Goal: Task Accomplishment & Management: Use online tool/utility

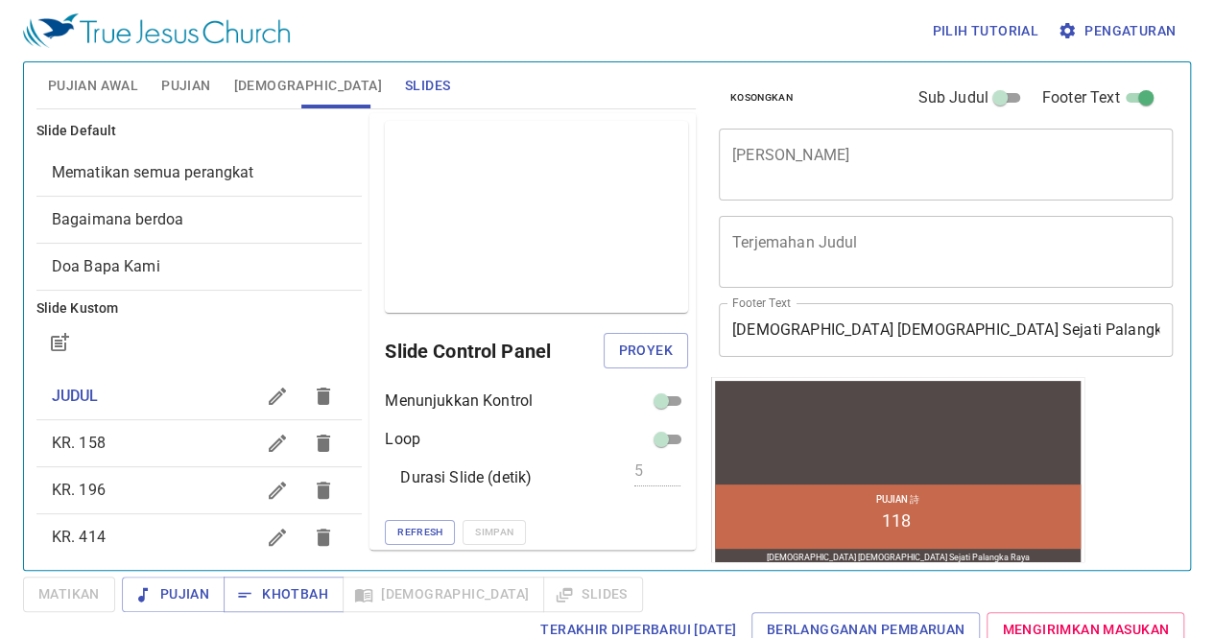
scroll to position [1, 0]
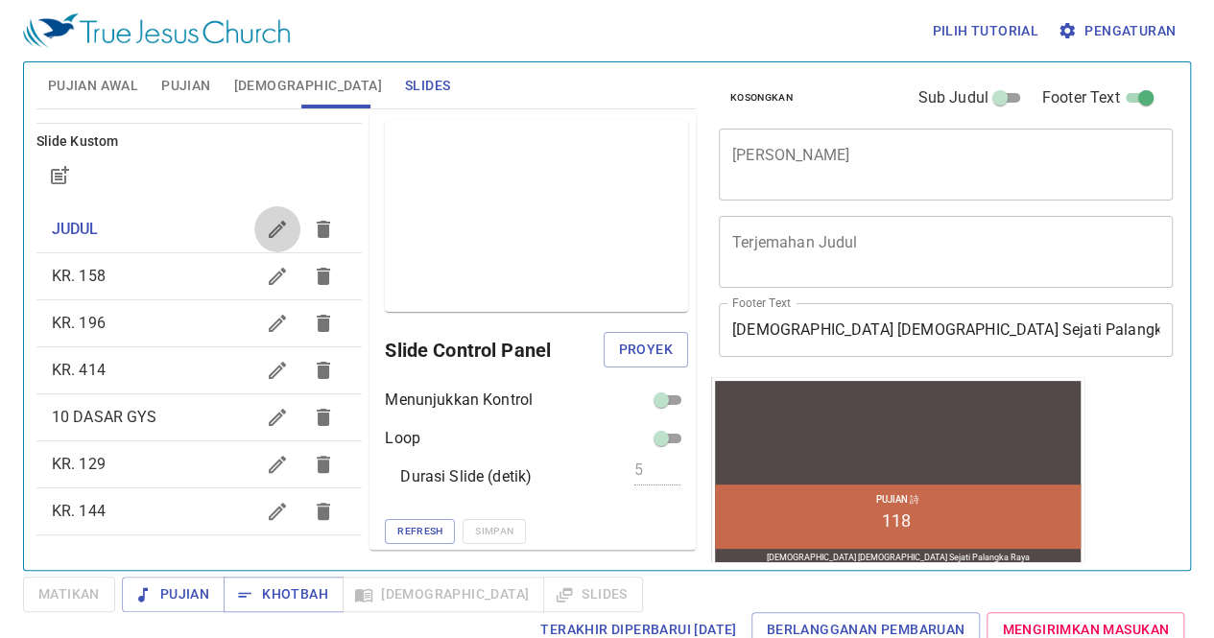
click at [266, 236] on icon "button" at bounding box center [277, 229] width 23 height 23
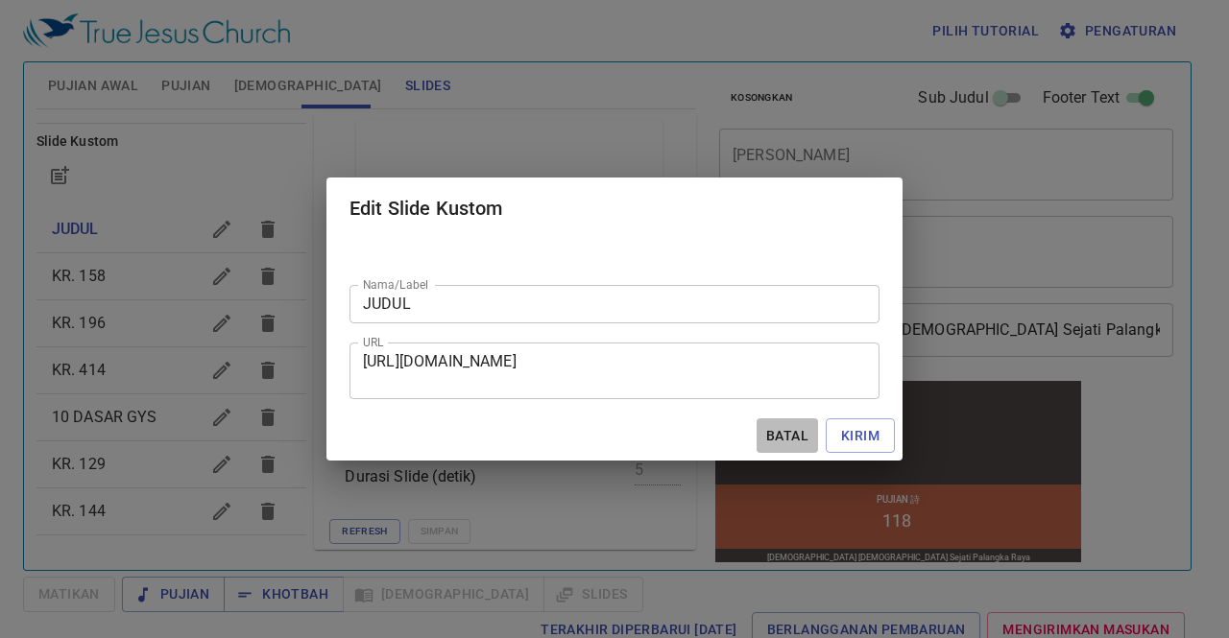
click at [787, 437] on span "Batal" at bounding box center [787, 436] width 46 height 24
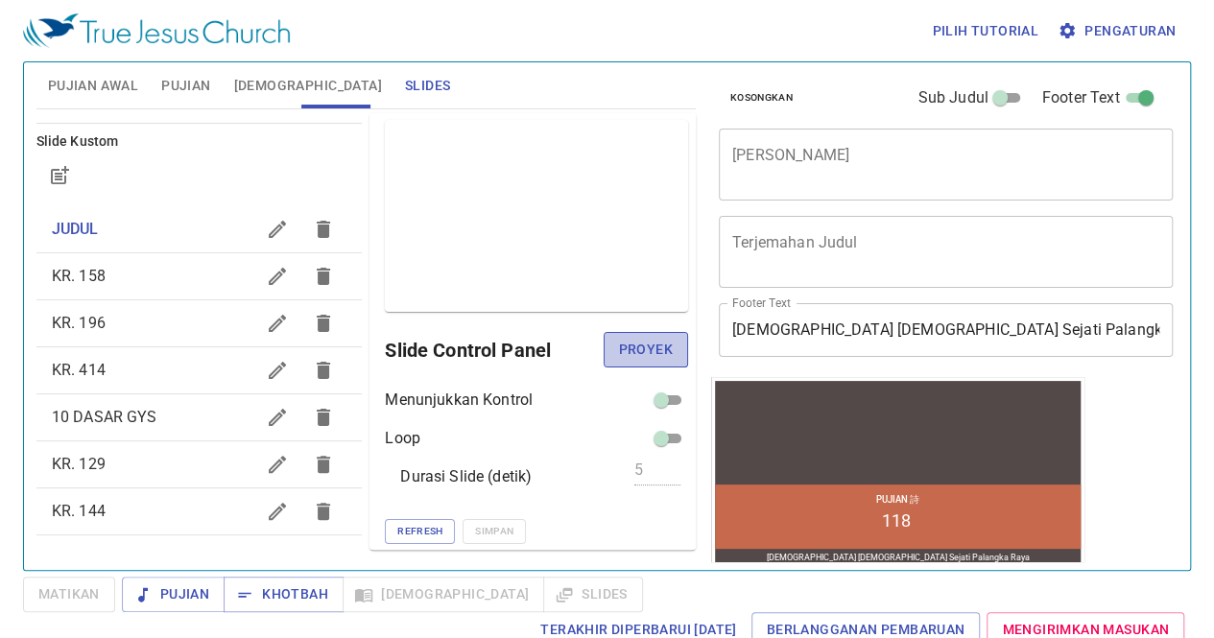
click at [637, 350] on span "Proyek" at bounding box center [646, 350] width 54 height 24
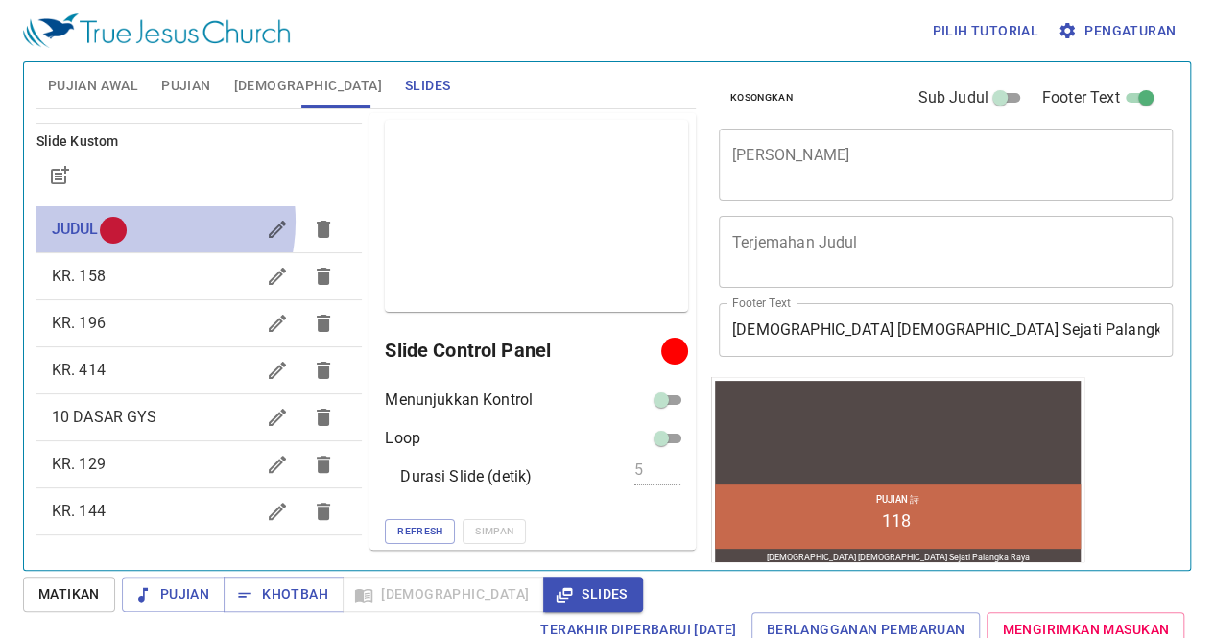
click at [120, 223] on div at bounding box center [113, 230] width 14 height 14
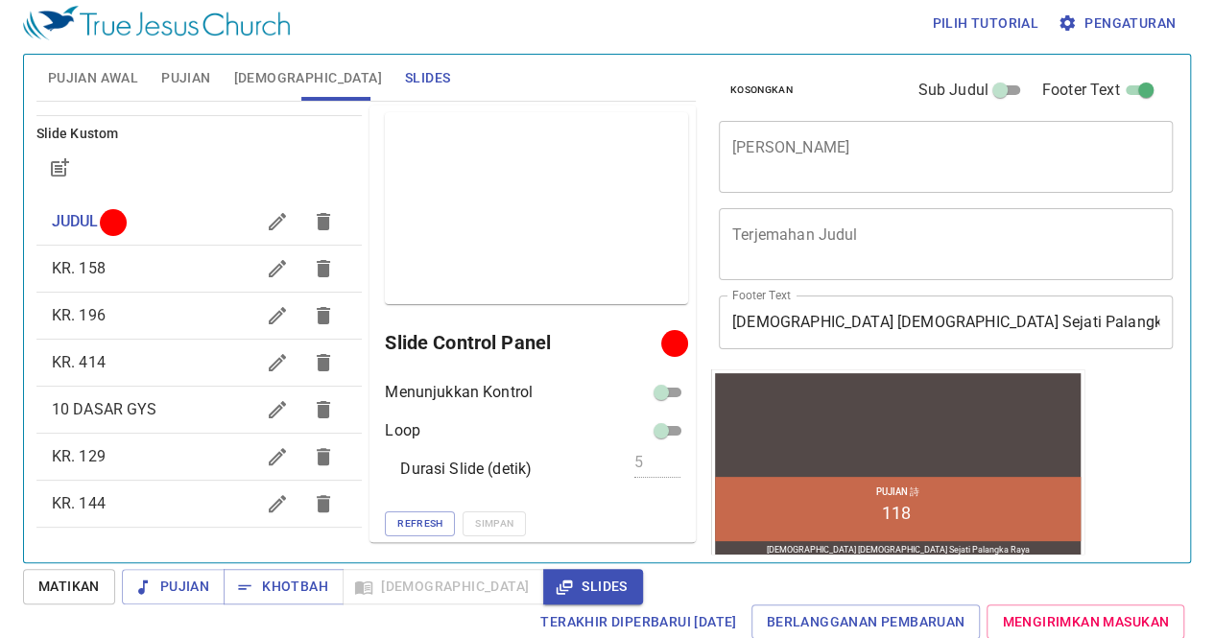
scroll to position [9, 0]
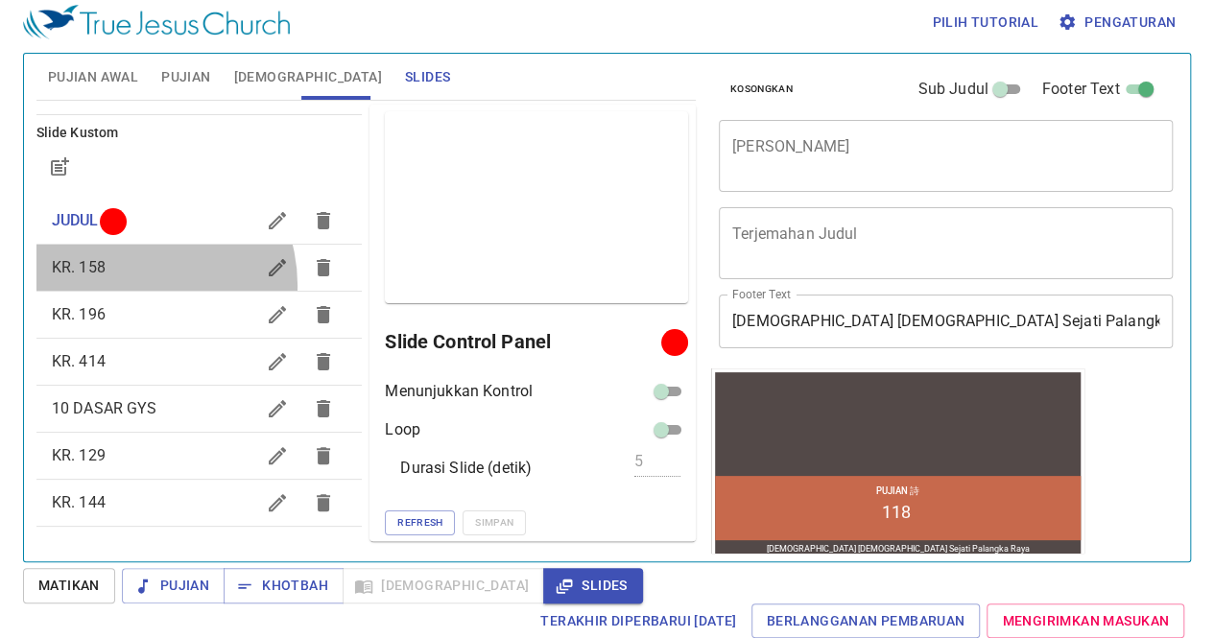
click at [131, 284] on div "KR. 158" at bounding box center [199, 268] width 326 height 46
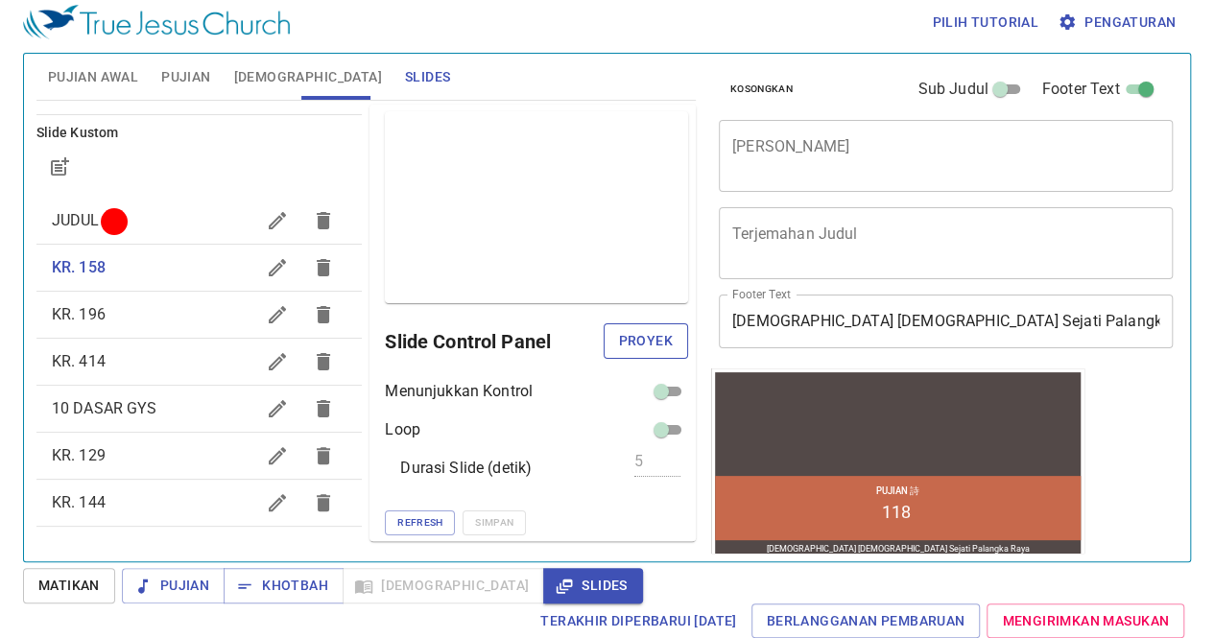
click at [648, 324] on button "Proyek" at bounding box center [646, 341] width 84 height 36
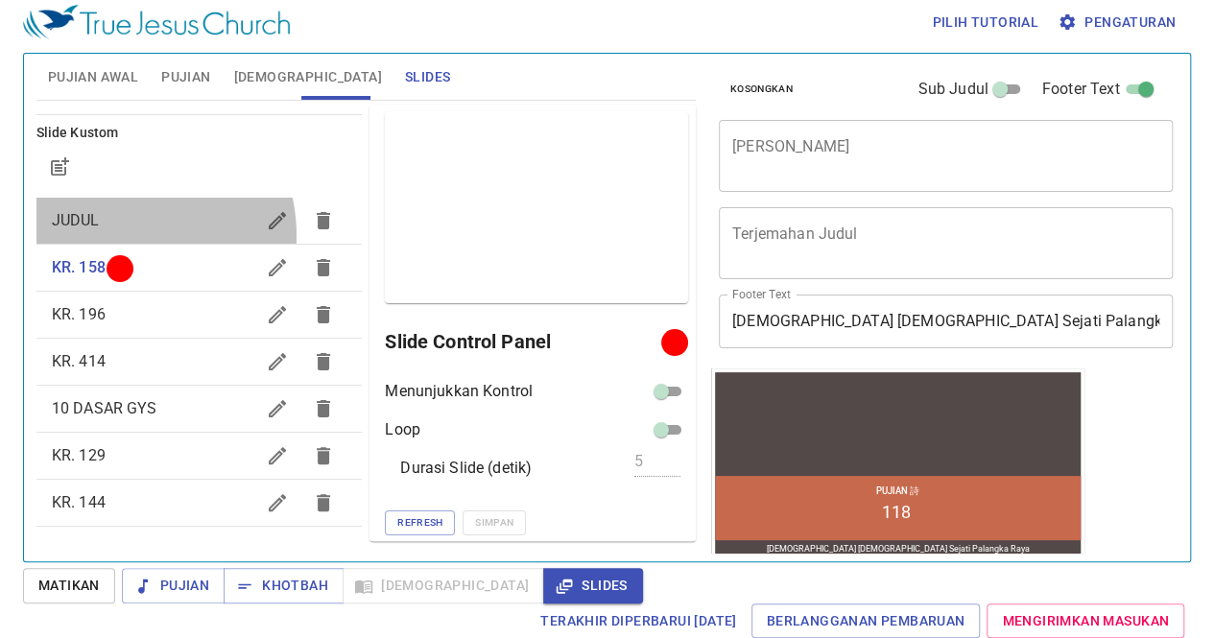
click at [110, 235] on div "JUDUL" at bounding box center [199, 221] width 326 height 46
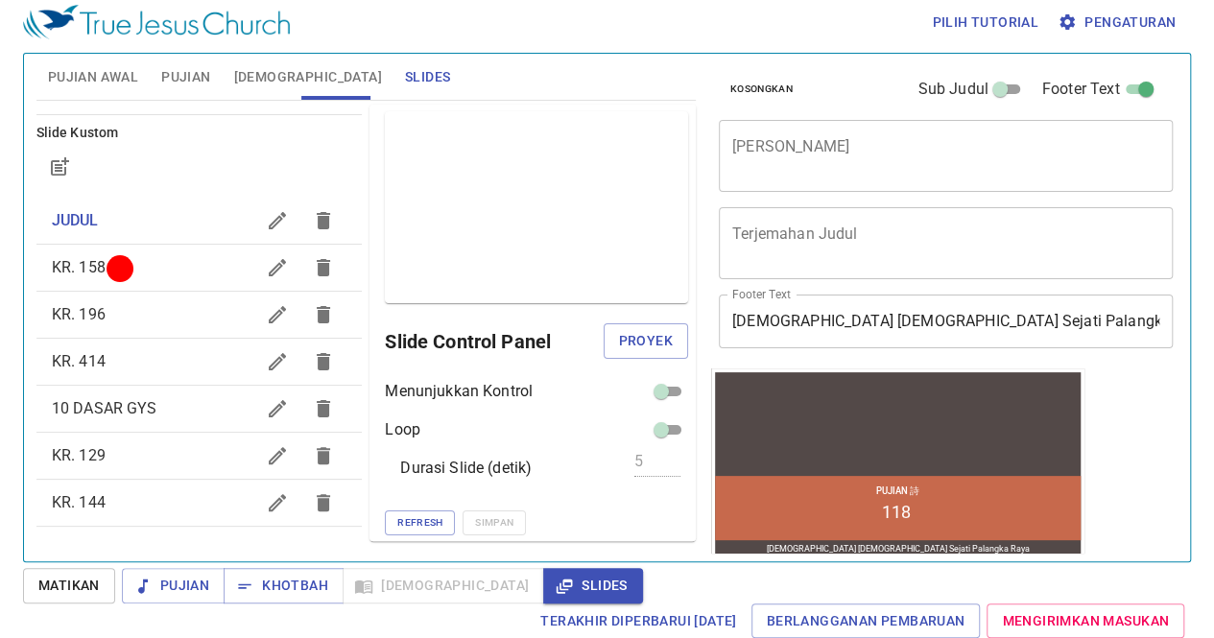
click at [621, 319] on div "Slide Control Panel Proyek" at bounding box center [536, 342] width 303 height 46
click at [622, 338] on span "Proyek" at bounding box center [646, 341] width 54 height 24
click at [186, 78] on span "Pujian" at bounding box center [185, 77] width 49 height 24
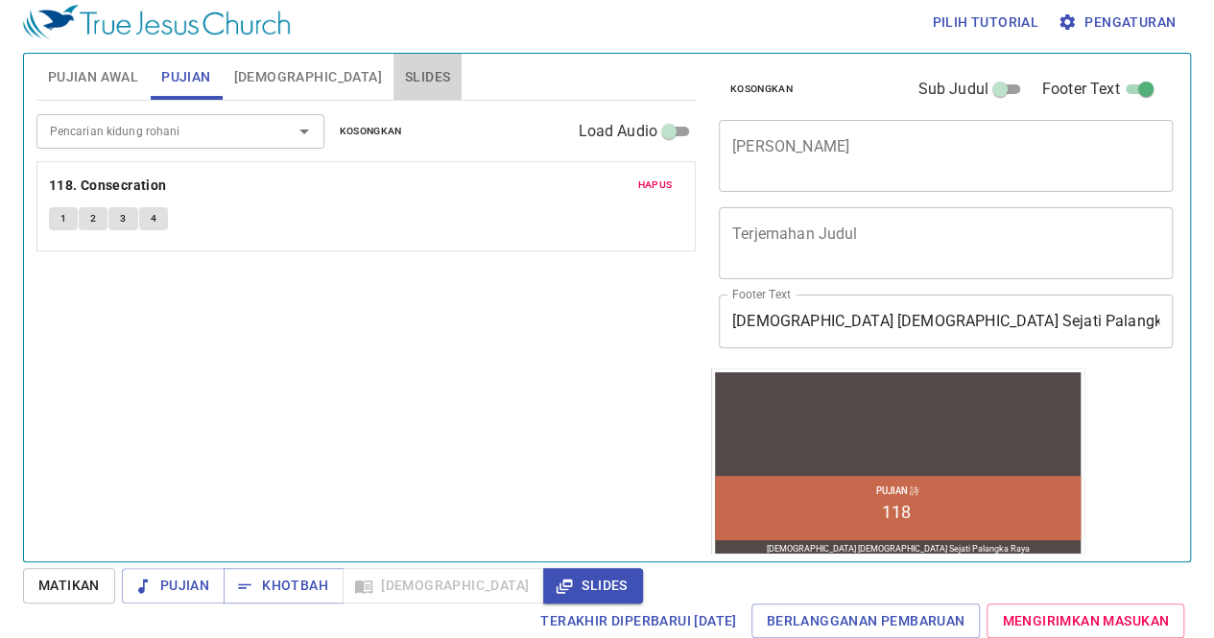
click at [405, 72] on span "Slides" at bounding box center [427, 77] width 45 height 24
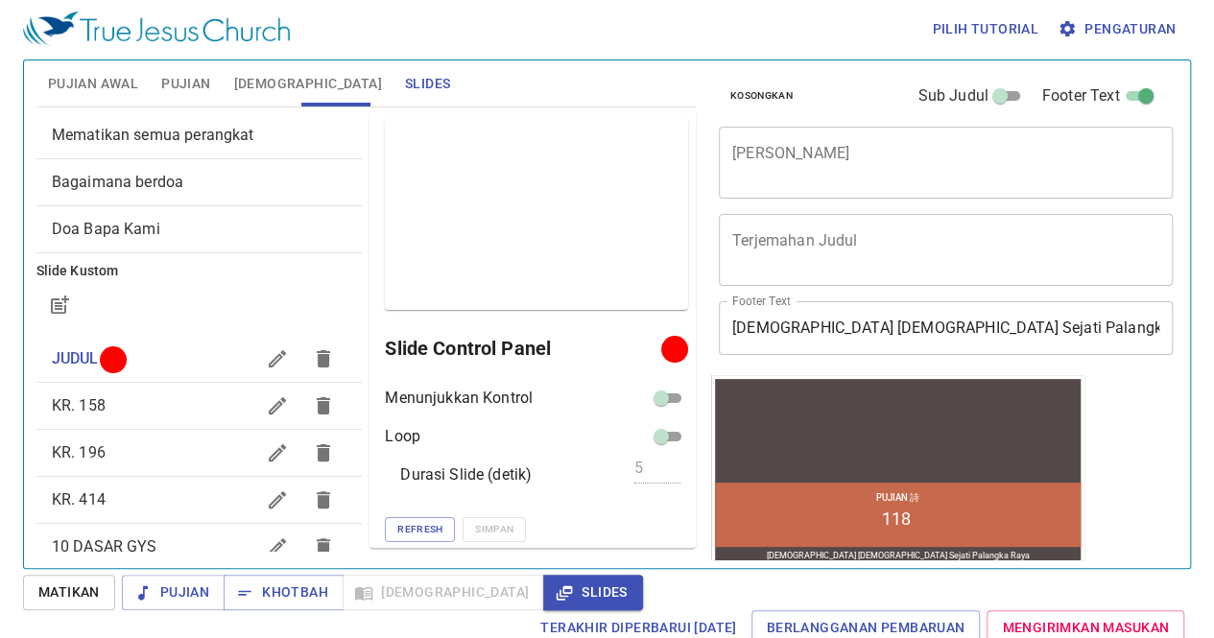
scroll to position [33, 0]
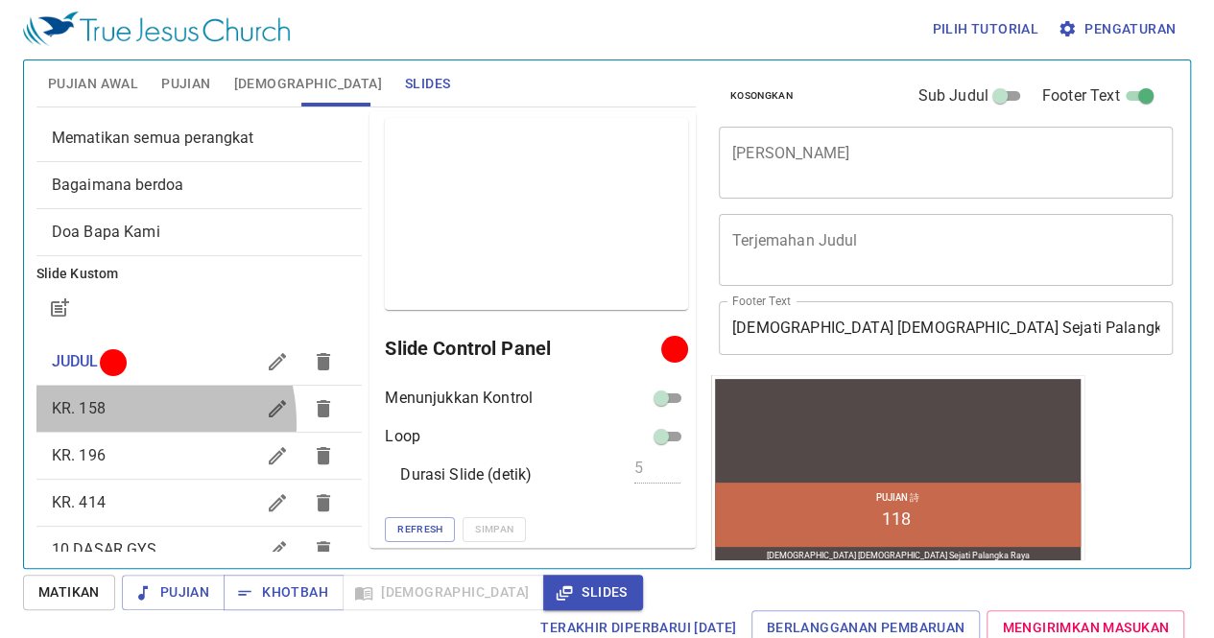
click at [106, 423] on div "KR. 158" at bounding box center [199, 409] width 326 height 46
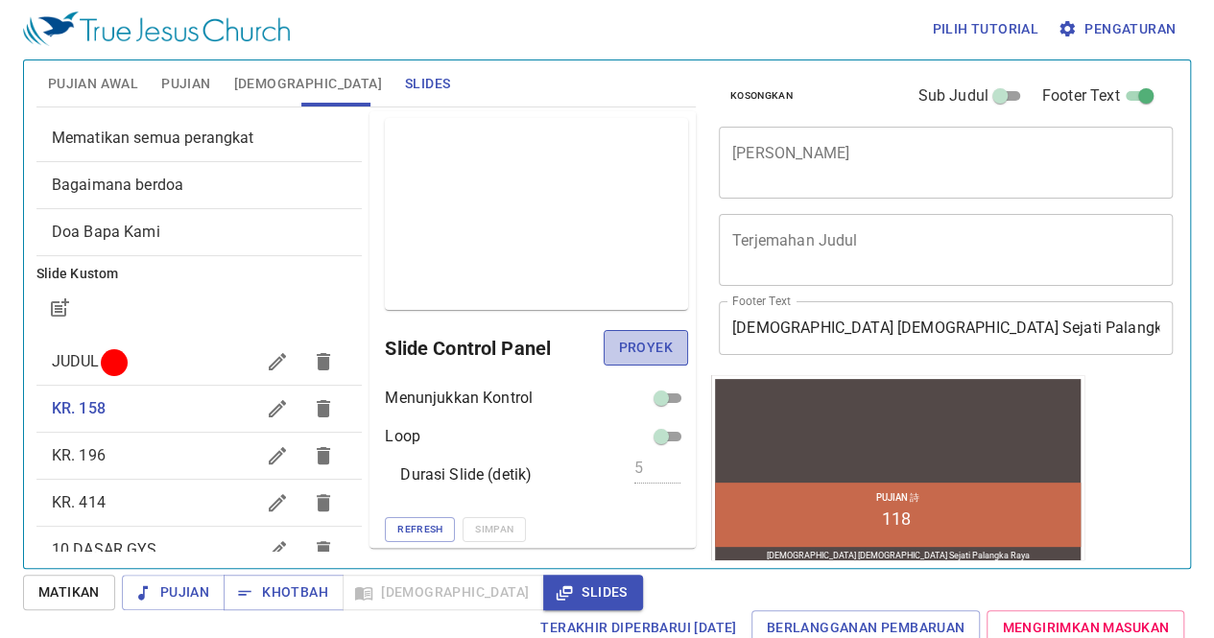
click at [619, 341] on span "Proyek" at bounding box center [646, 348] width 54 height 24
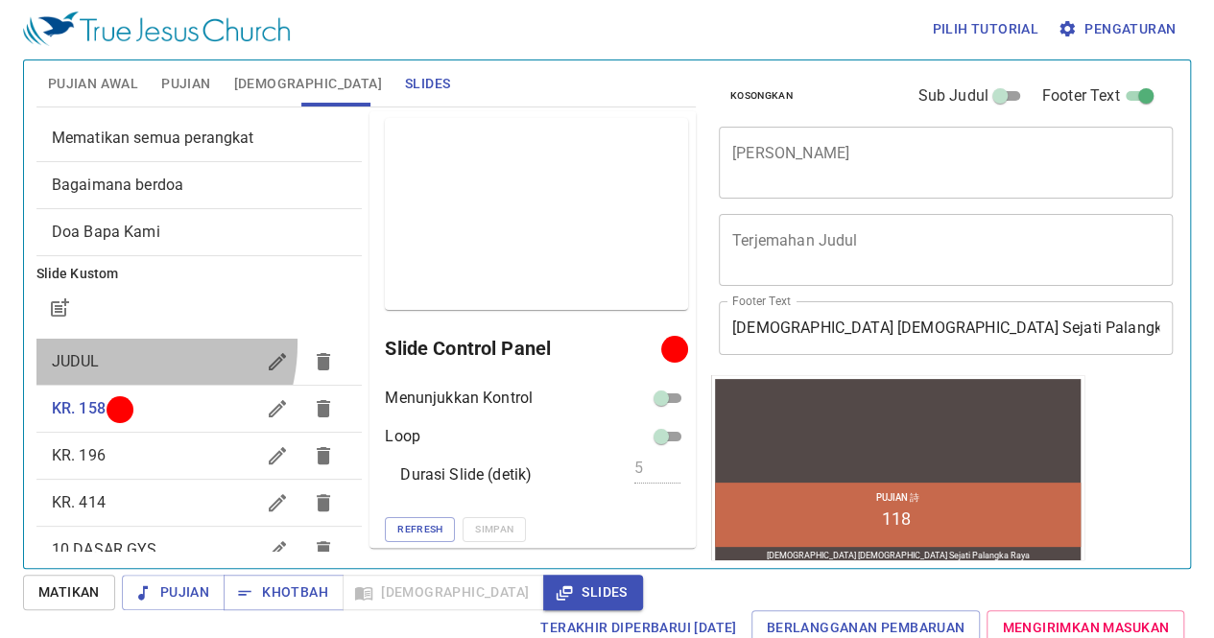
click at [108, 343] on div "JUDUL" at bounding box center [199, 362] width 326 height 46
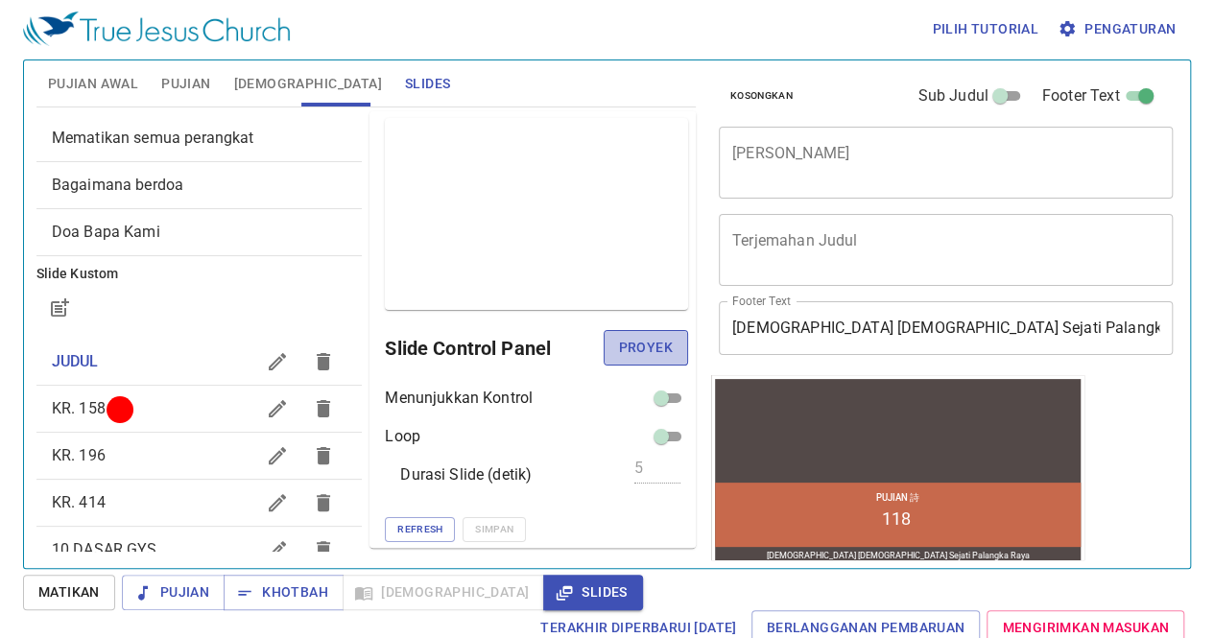
click at [619, 346] on span "Proyek" at bounding box center [646, 348] width 54 height 24
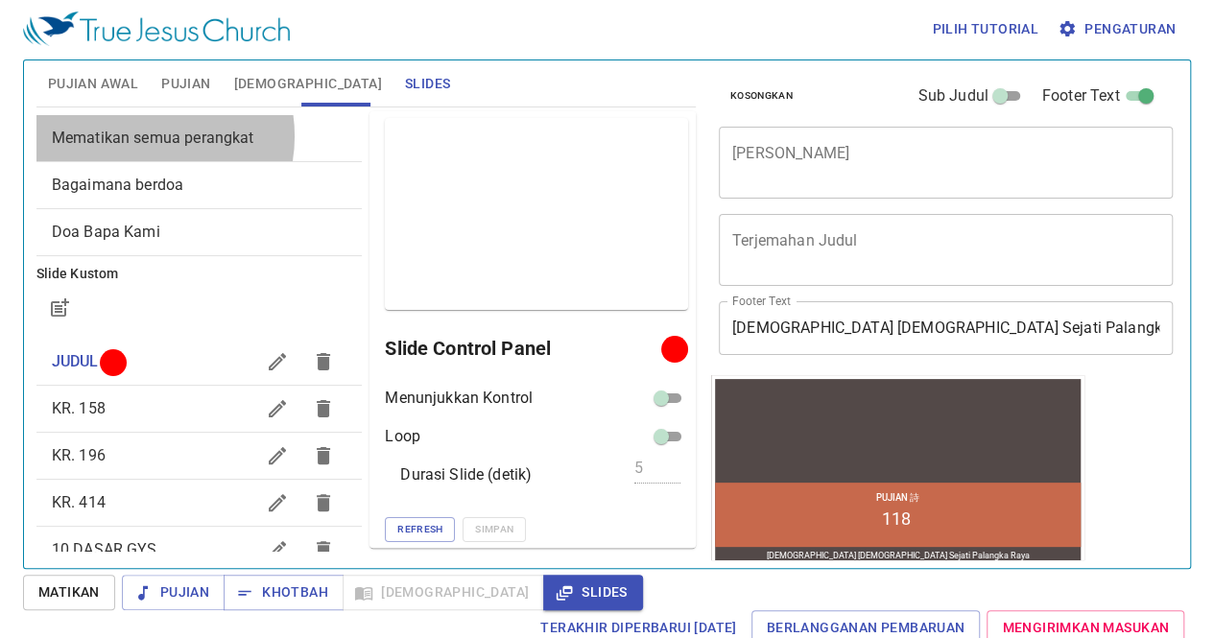
click at [138, 135] on span "Mematikan semua perangkat" at bounding box center [153, 138] width 203 height 18
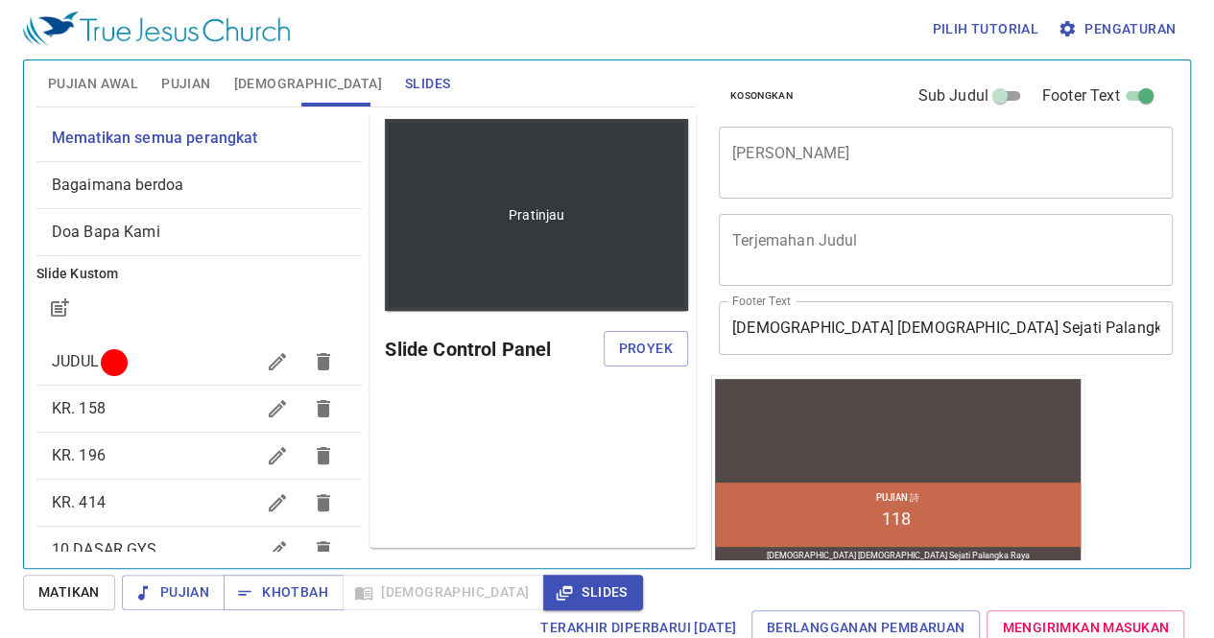
scroll to position [0, 0]
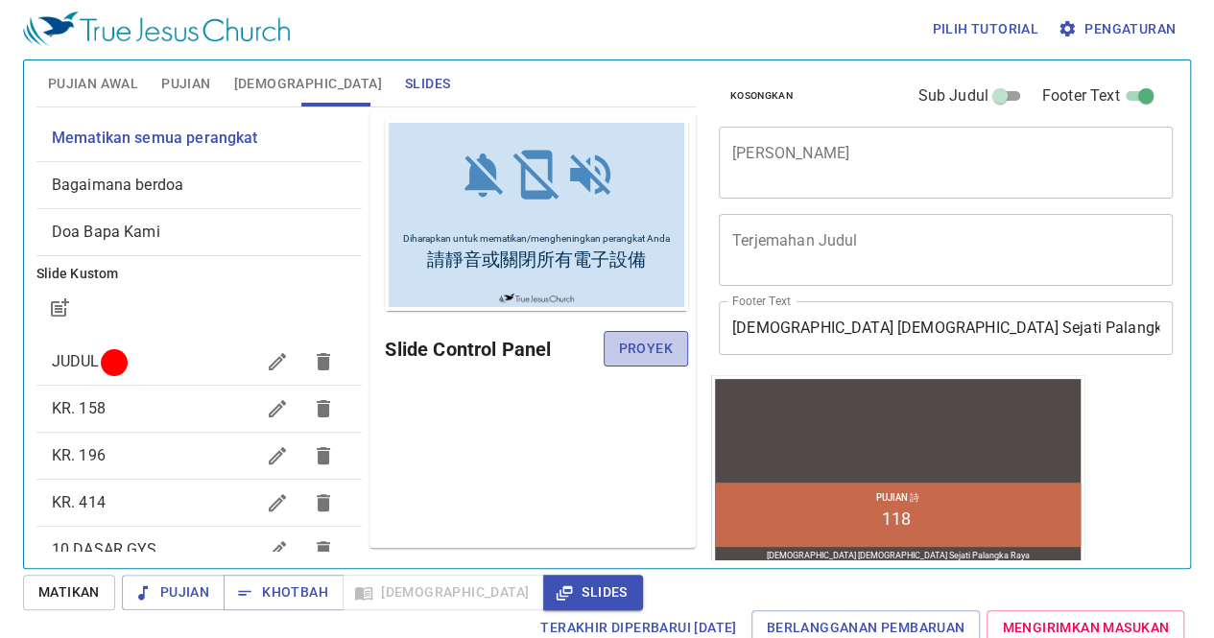
click at [653, 339] on span "Proyek" at bounding box center [646, 349] width 54 height 24
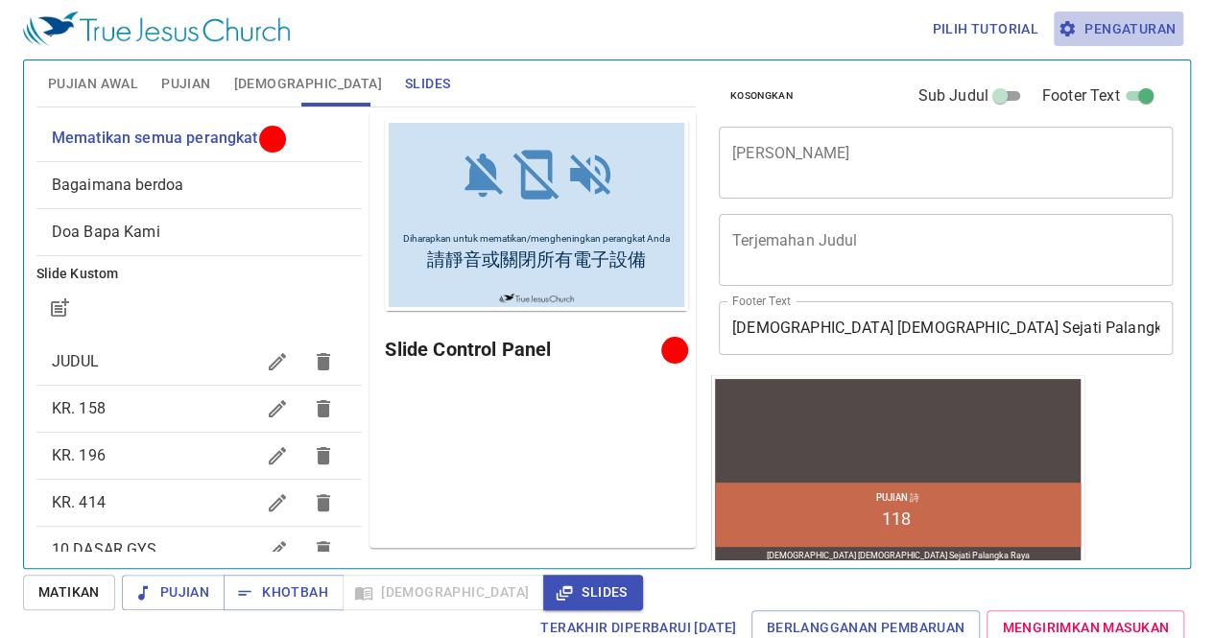
click at [1103, 36] on span "Pengaturan" at bounding box center [1119, 29] width 114 height 24
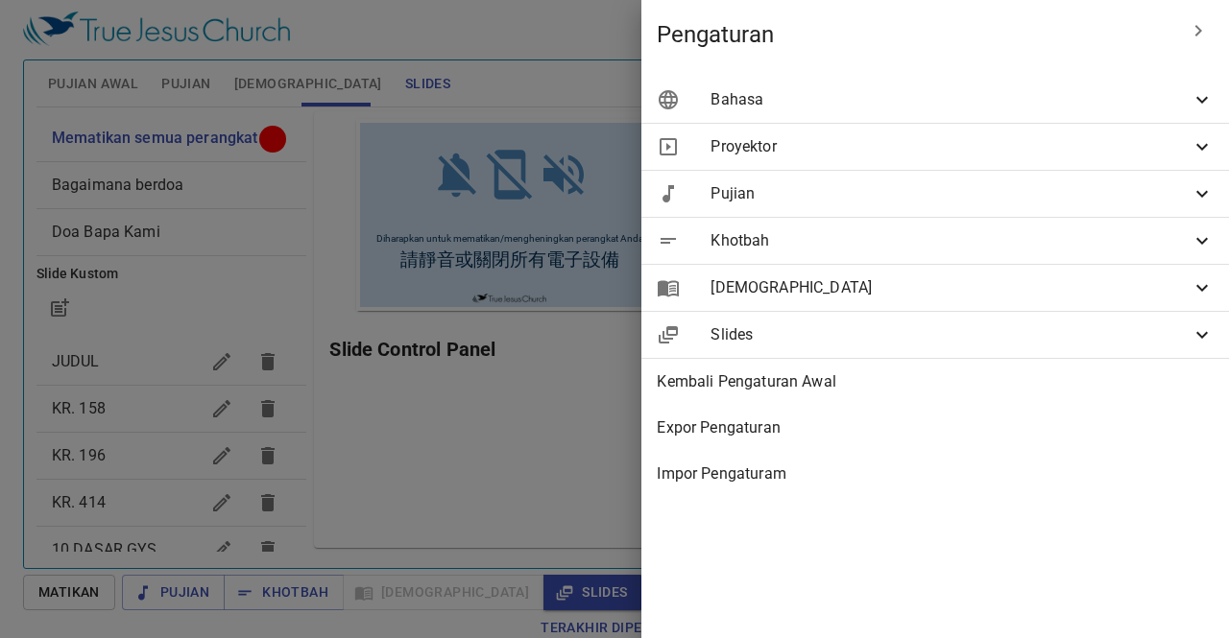
click at [1186, 108] on span "Bahasa" at bounding box center [950, 99] width 480 height 23
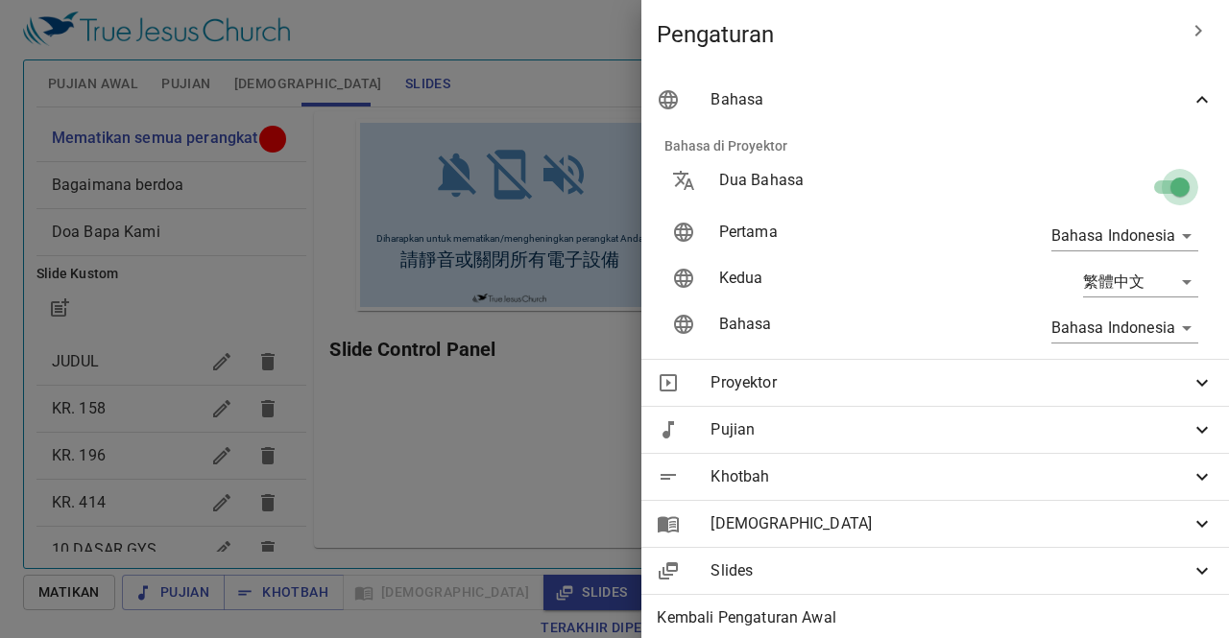
click at [1148, 203] on input "checkbox" at bounding box center [1179, 191] width 109 height 36
checkbox input "false"
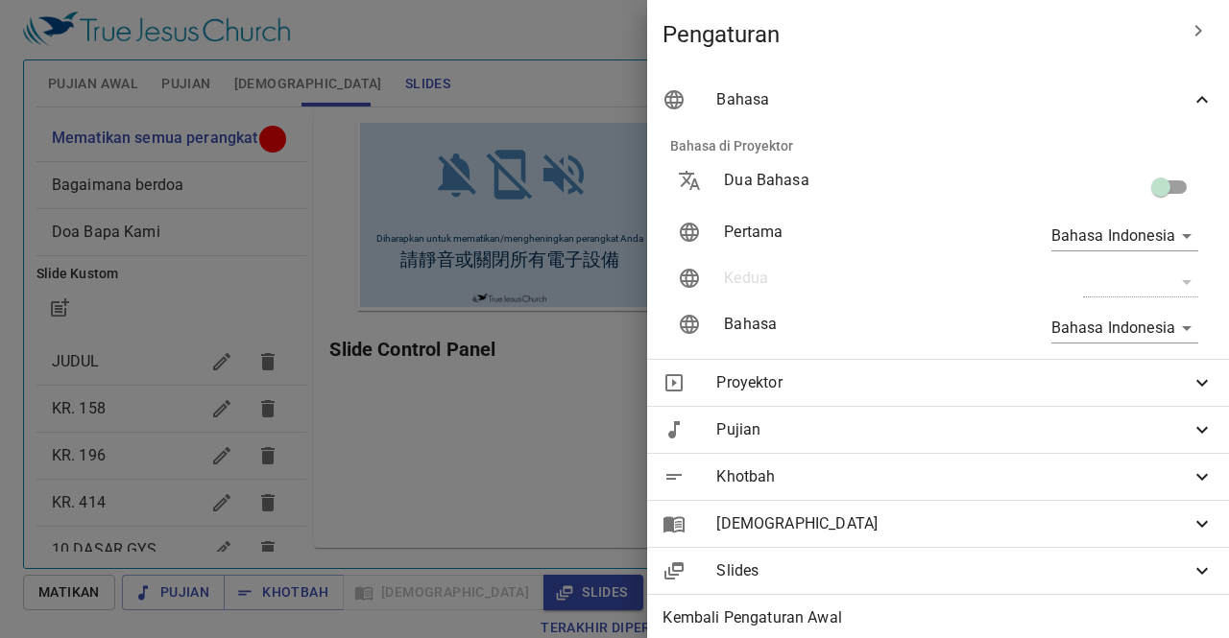
click at [505, 291] on div at bounding box center [614, 319] width 1229 height 638
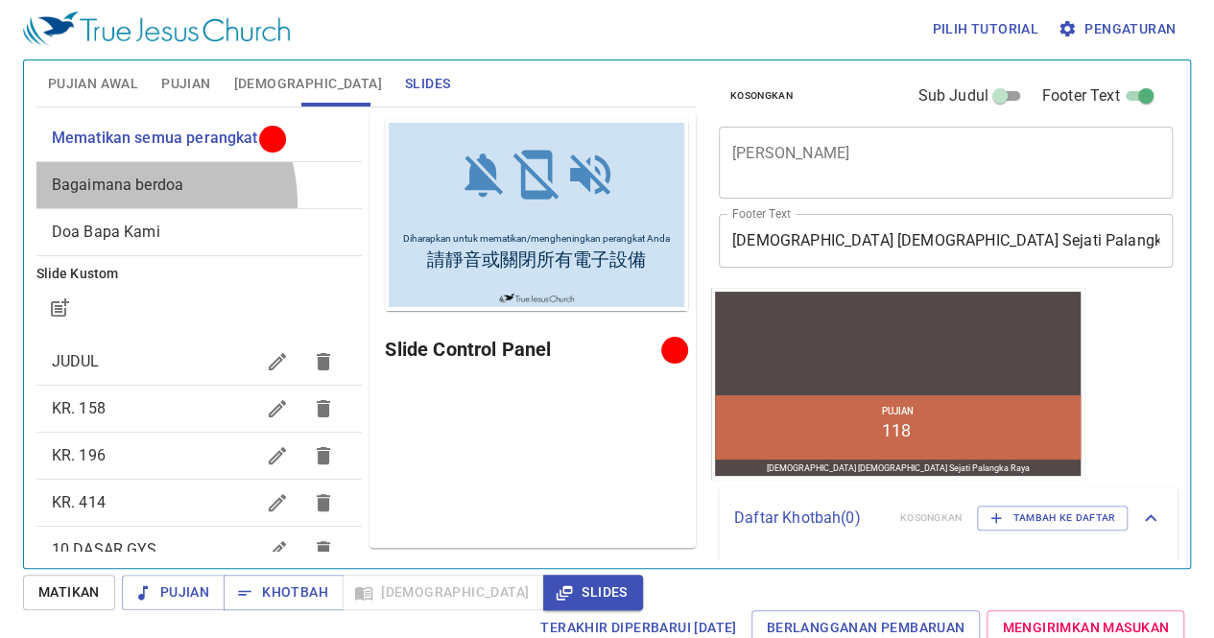
click at [115, 203] on div "Bagaimana berdoa" at bounding box center [199, 185] width 326 height 46
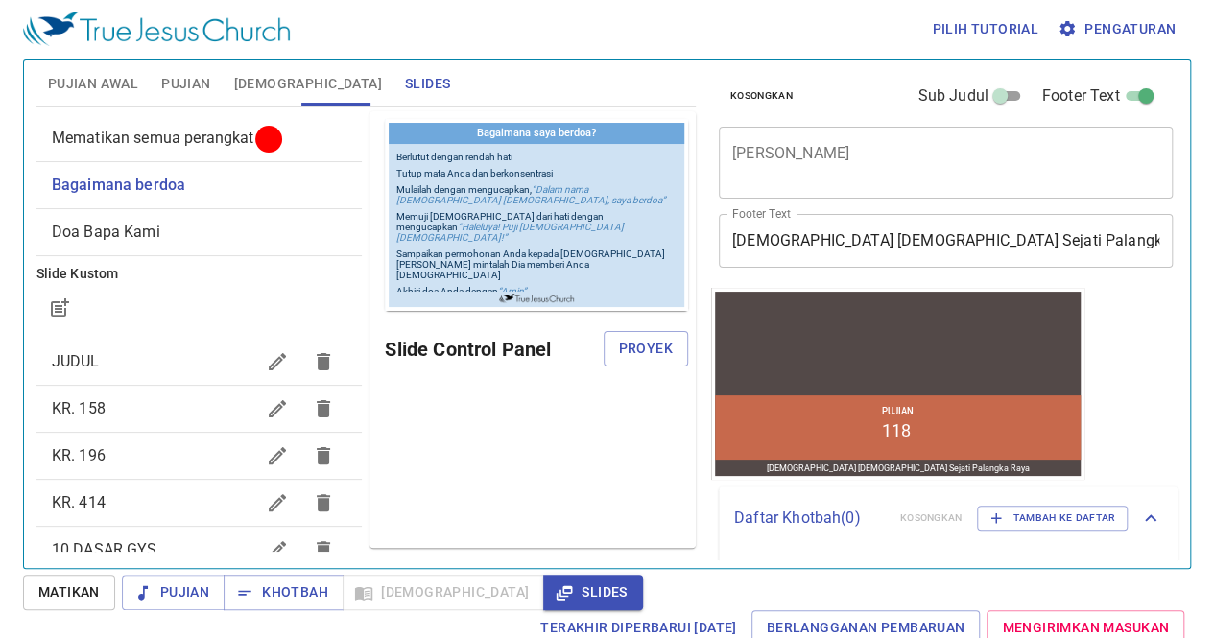
click at [664, 370] on div "Slide Control Panel Proyek" at bounding box center [536, 349] width 303 height 46
click at [654, 355] on span "Proyek" at bounding box center [646, 349] width 54 height 24
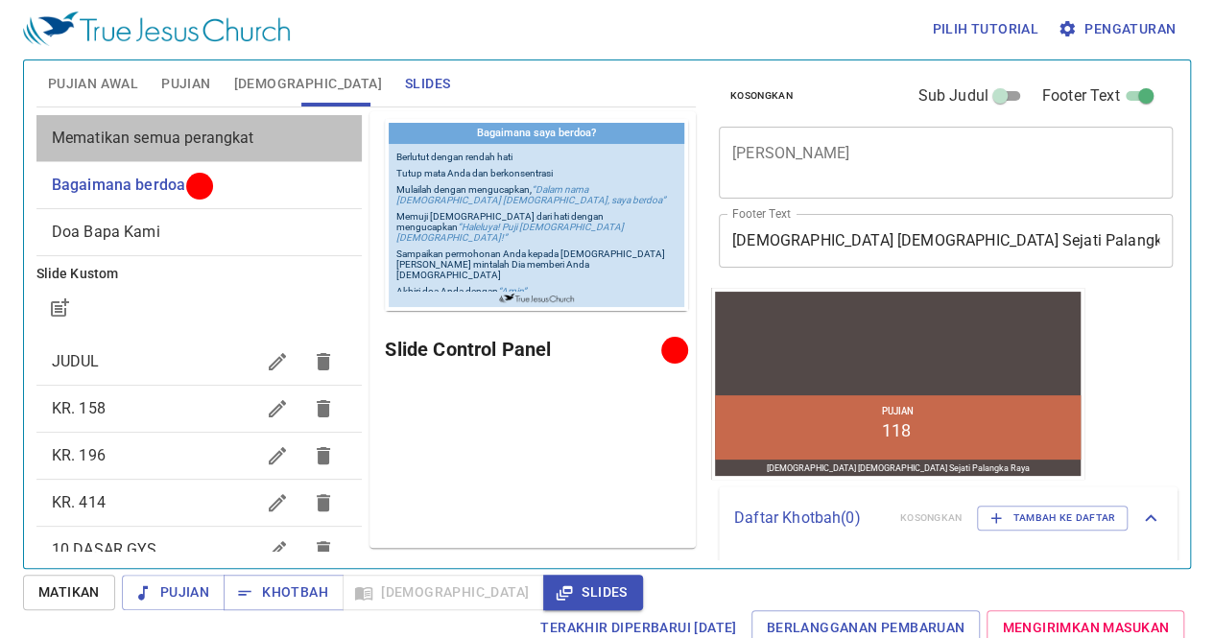
click at [227, 122] on div "Mematikan semua perangkat" at bounding box center [199, 138] width 326 height 46
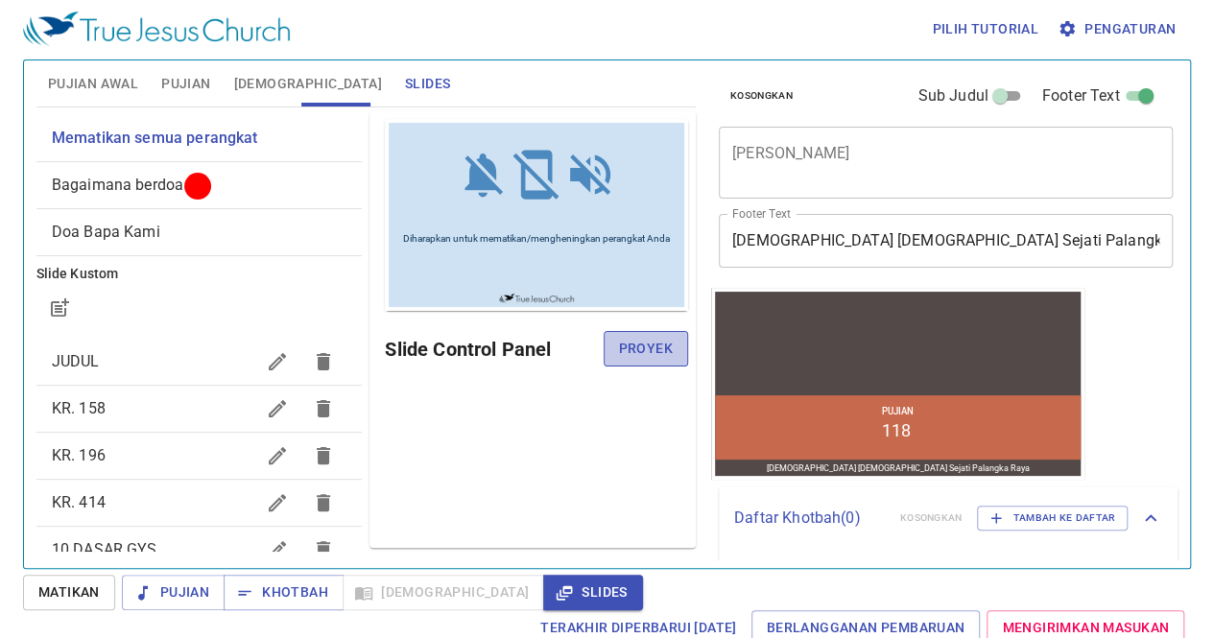
click at [625, 346] on span "Proyek" at bounding box center [646, 349] width 54 height 24
click at [253, 196] on div "Bagaimana berdoa" at bounding box center [199, 185] width 326 height 46
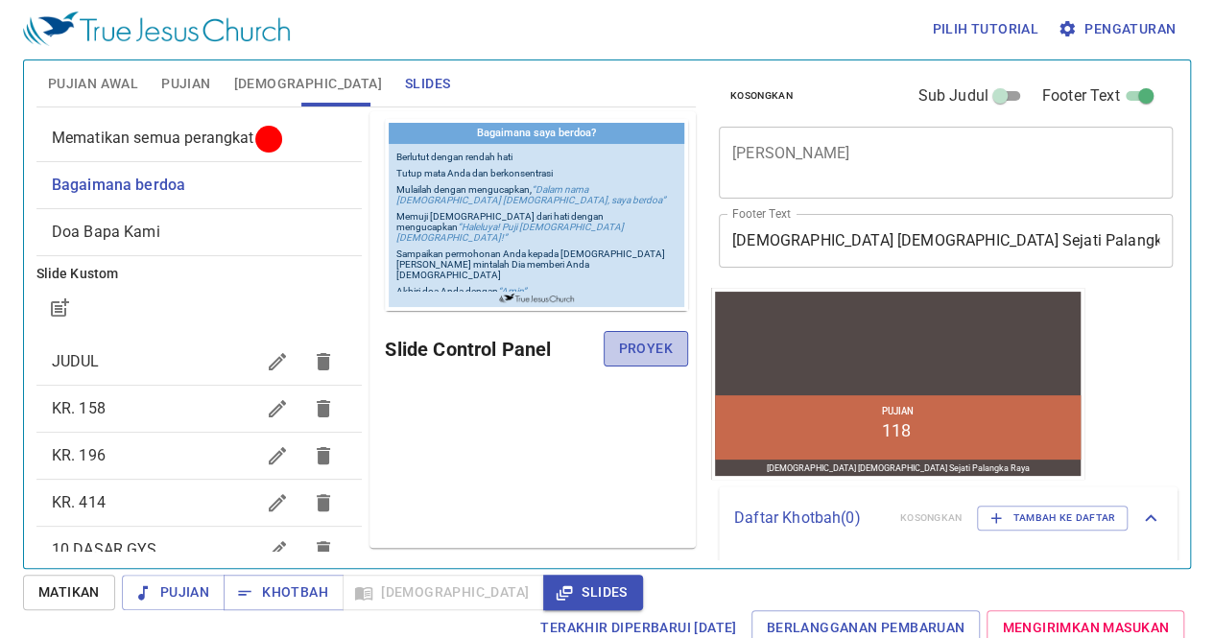
click at [641, 338] on span "Proyek" at bounding box center [646, 349] width 54 height 24
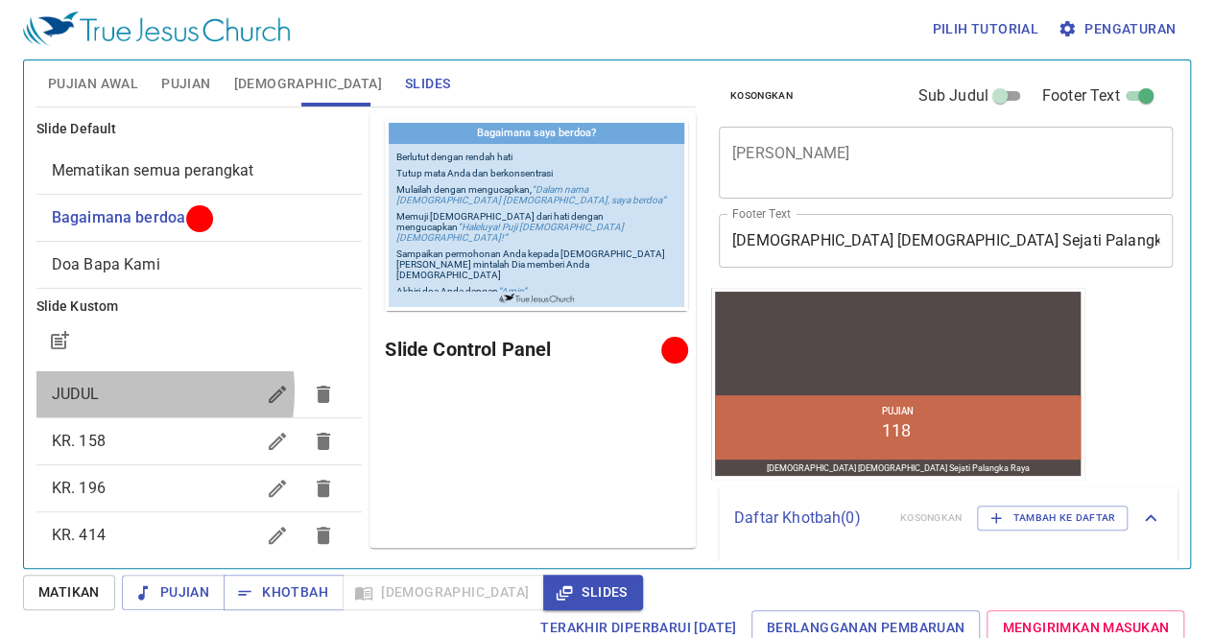
click at [109, 391] on span "JUDUL" at bounding box center [153, 394] width 203 height 23
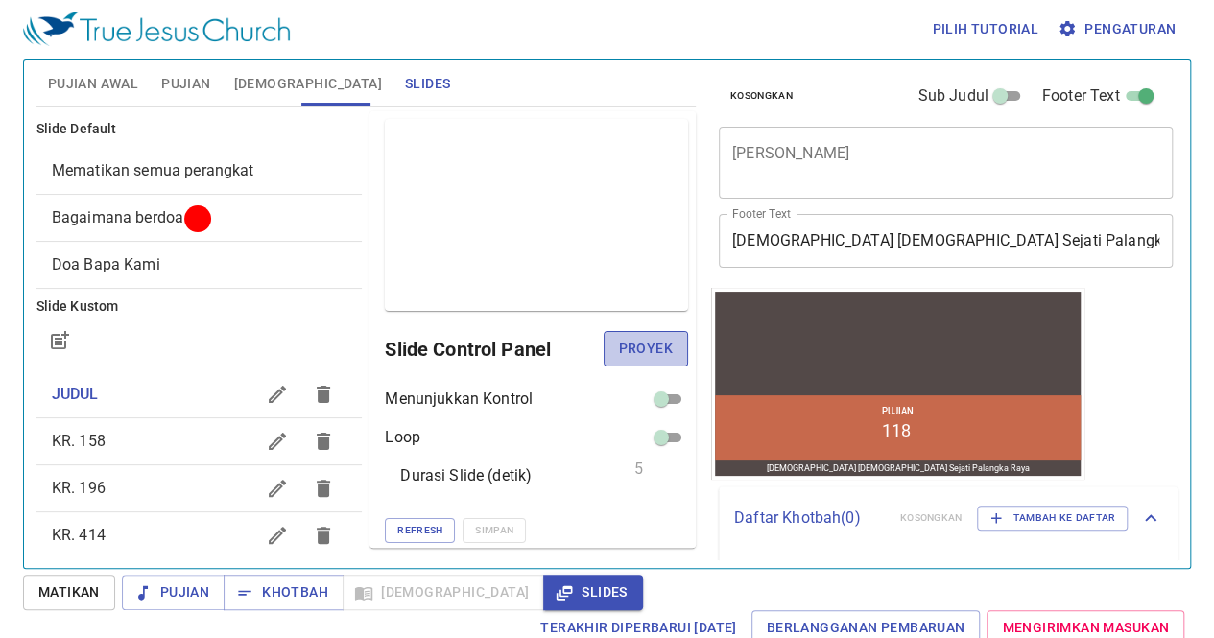
click at [604, 354] on button "Proyek" at bounding box center [646, 349] width 84 height 36
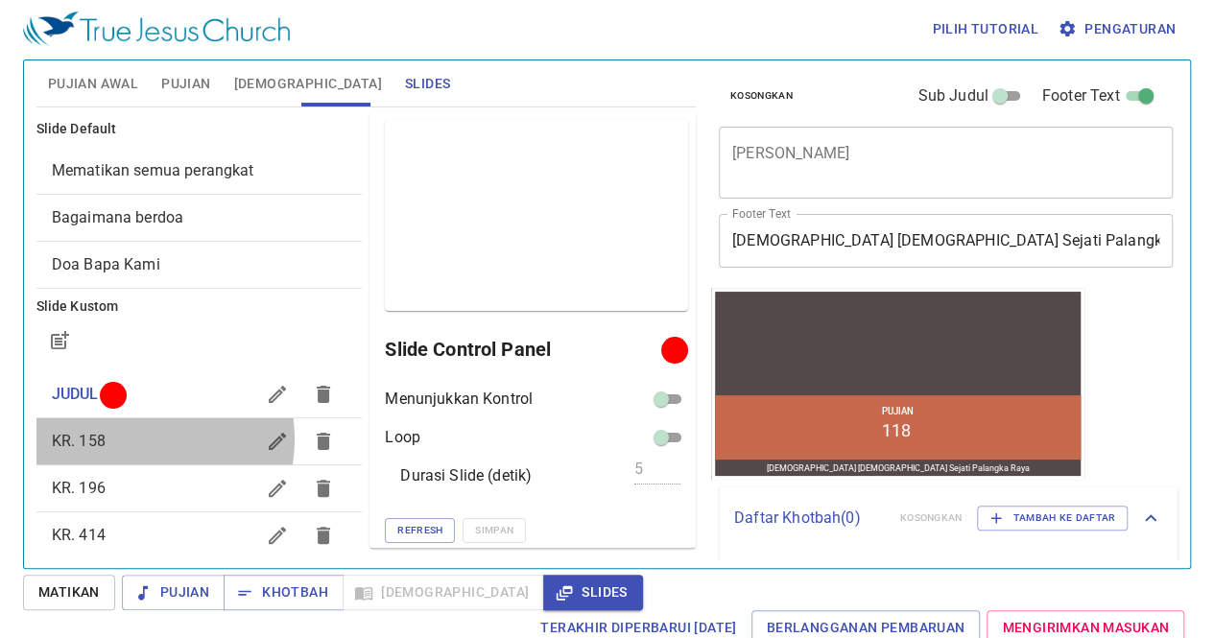
click at [132, 439] on span "KR. 158" at bounding box center [153, 441] width 203 height 23
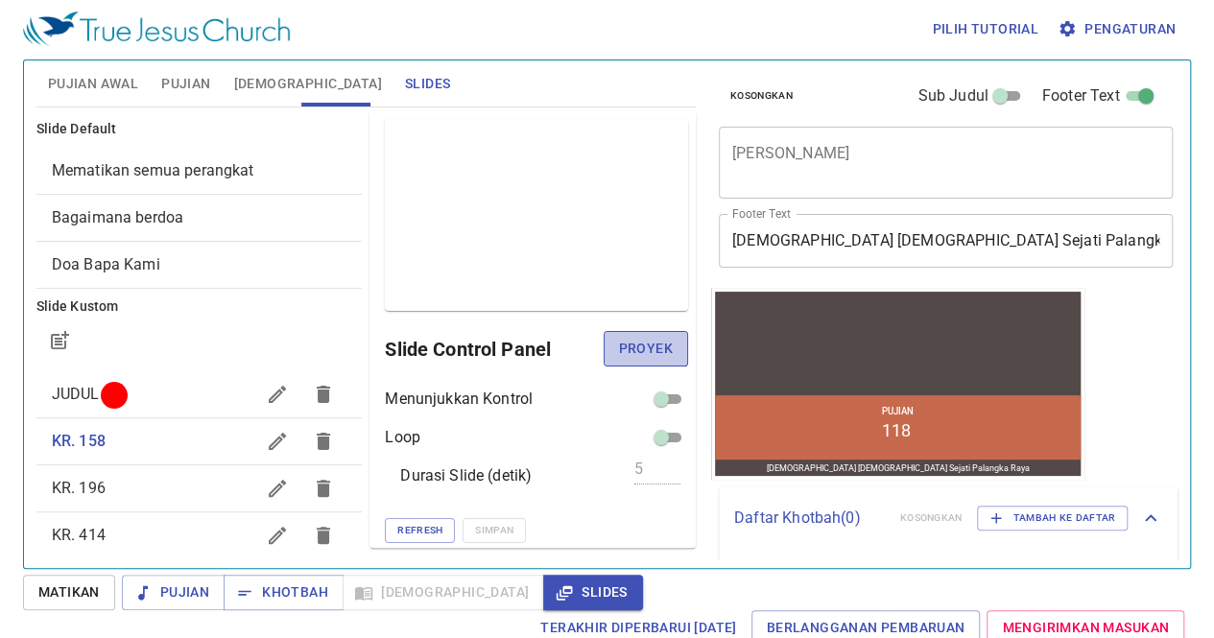
click at [632, 348] on span "Proyek" at bounding box center [646, 349] width 54 height 24
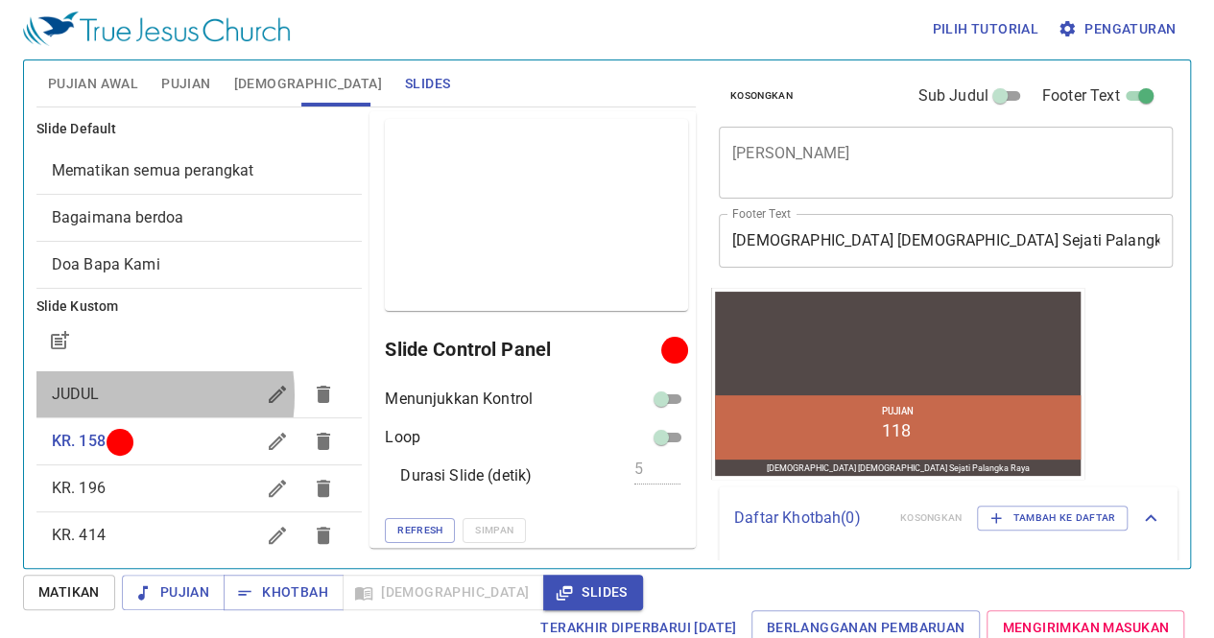
click at [111, 394] on span "JUDUL" at bounding box center [153, 394] width 203 height 23
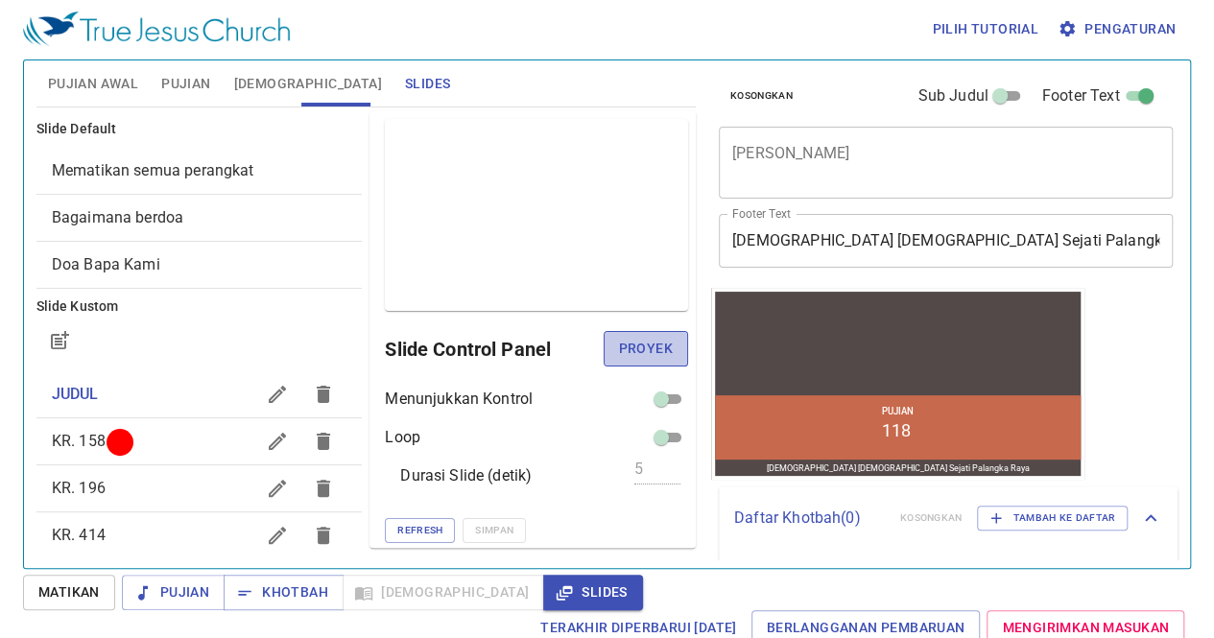
click at [619, 352] on span "Proyek" at bounding box center [646, 349] width 54 height 24
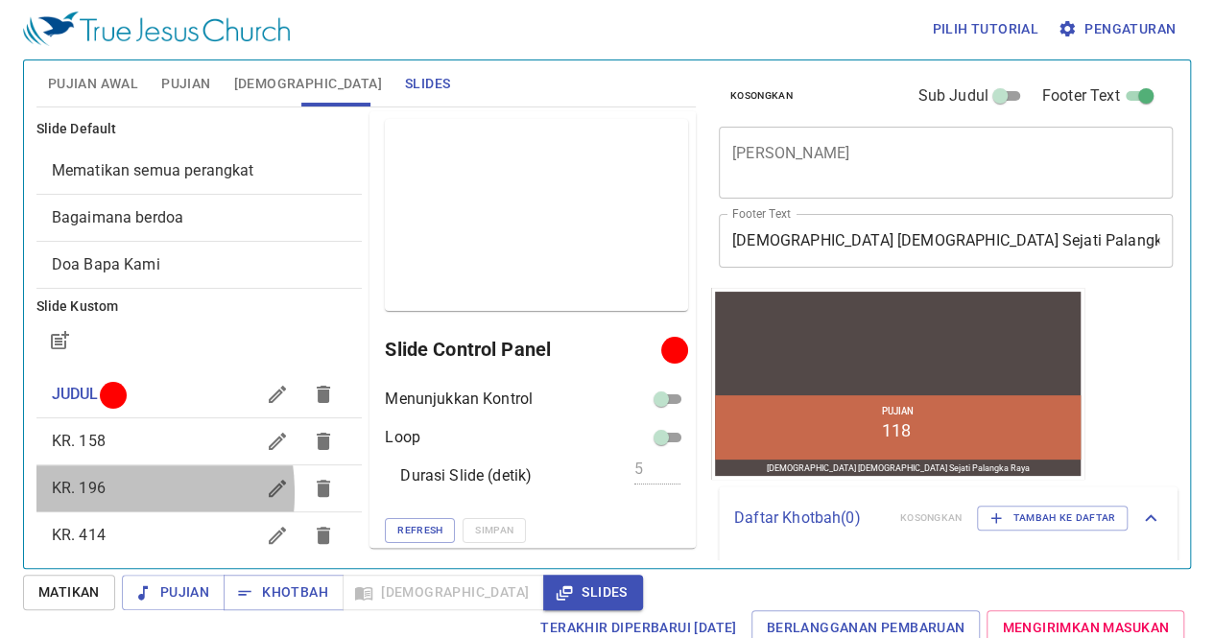
click at [76, 492] on span "KR. 196" at bounding box center [79, 488] width 54 height 18
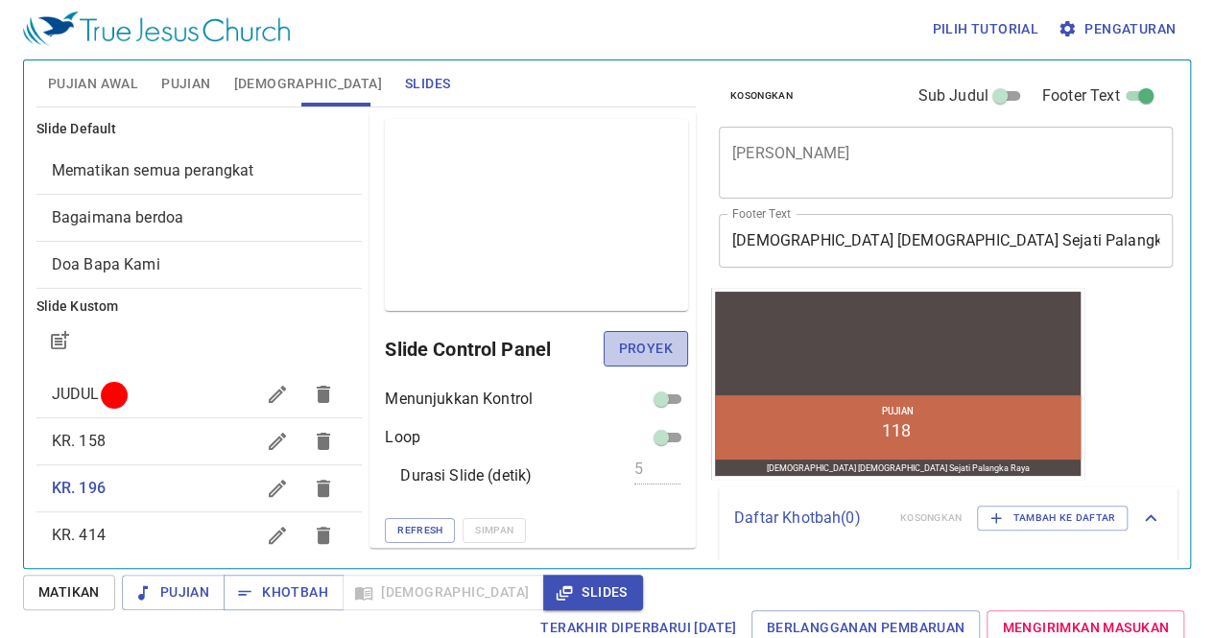
click at [632, 342] on span "Proyek" at bounding box center [646, 349] width 54 height 24
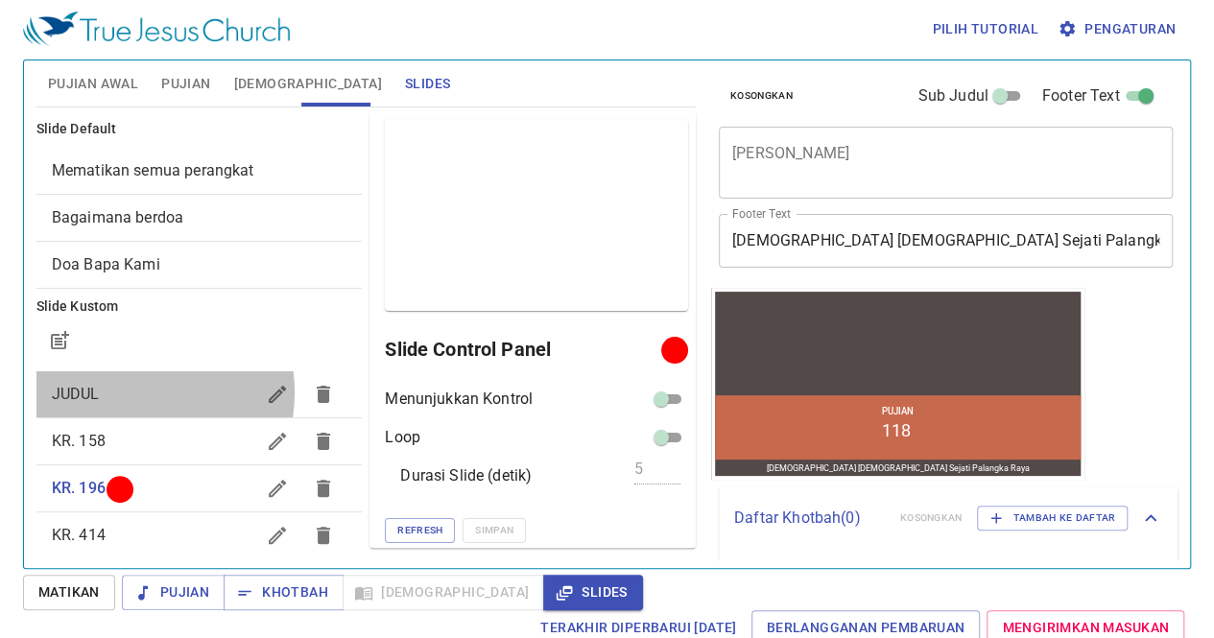
click at [126, 392] on span "JUDUL" at bounding box center [153, 394] width 203 height 23
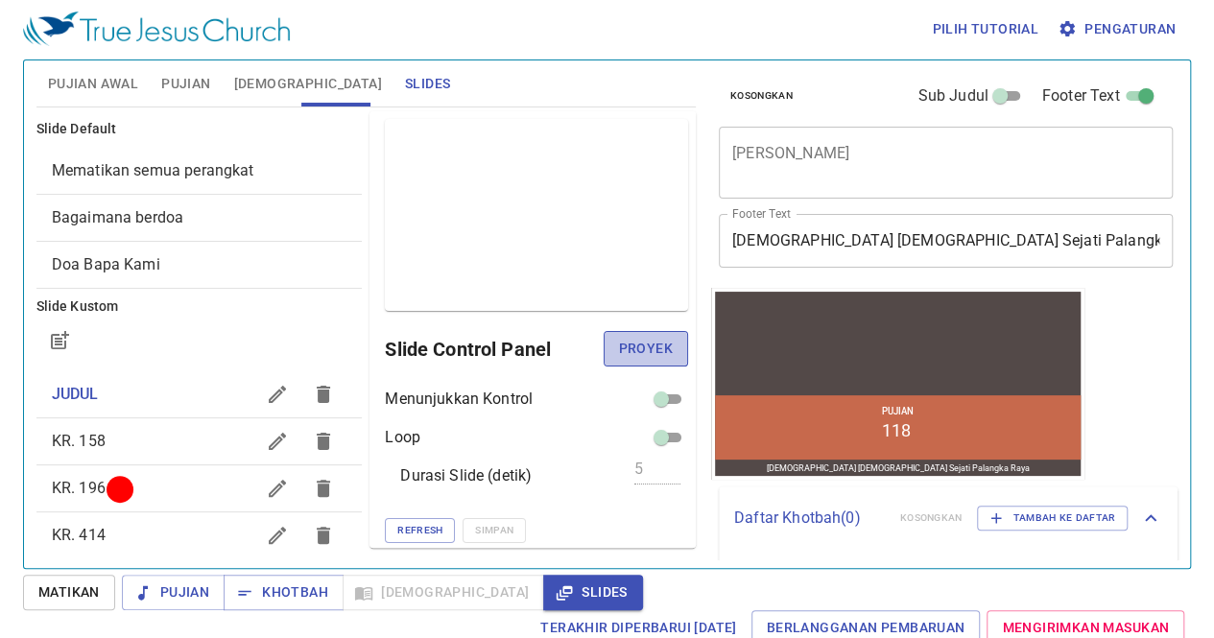
click at [620, 341] on span "Proyek" at bounding box center [646, 349] width 54 height 24
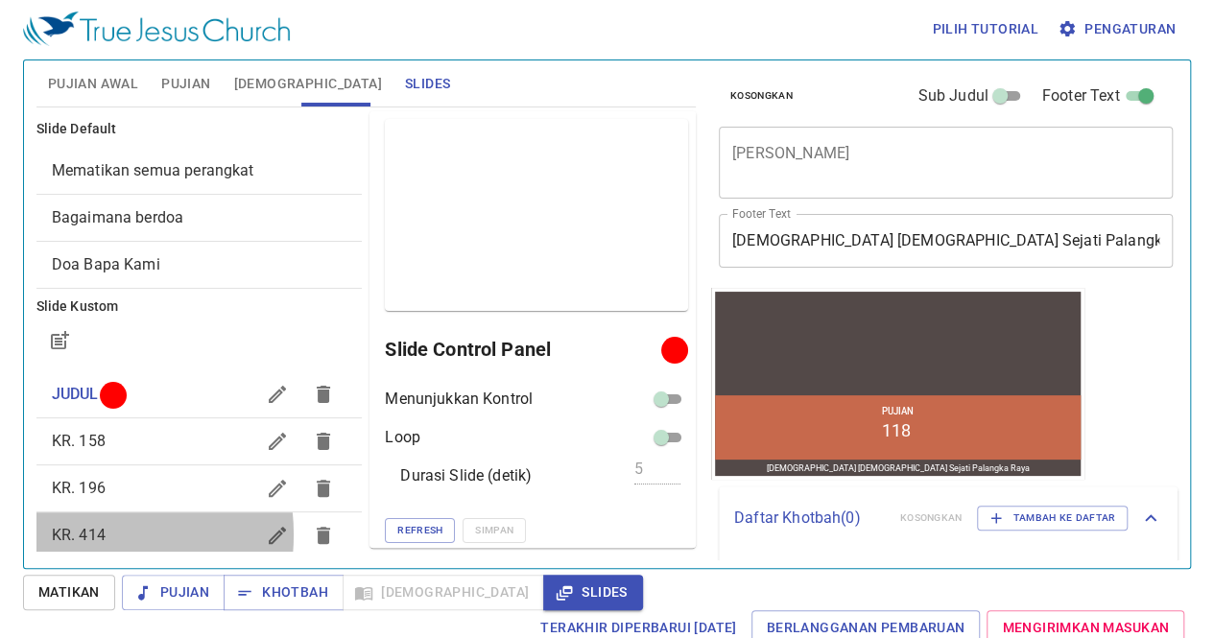
click at [86, 534] on span "KR. 414" at bounding box center [79, 535] width 54 height 18
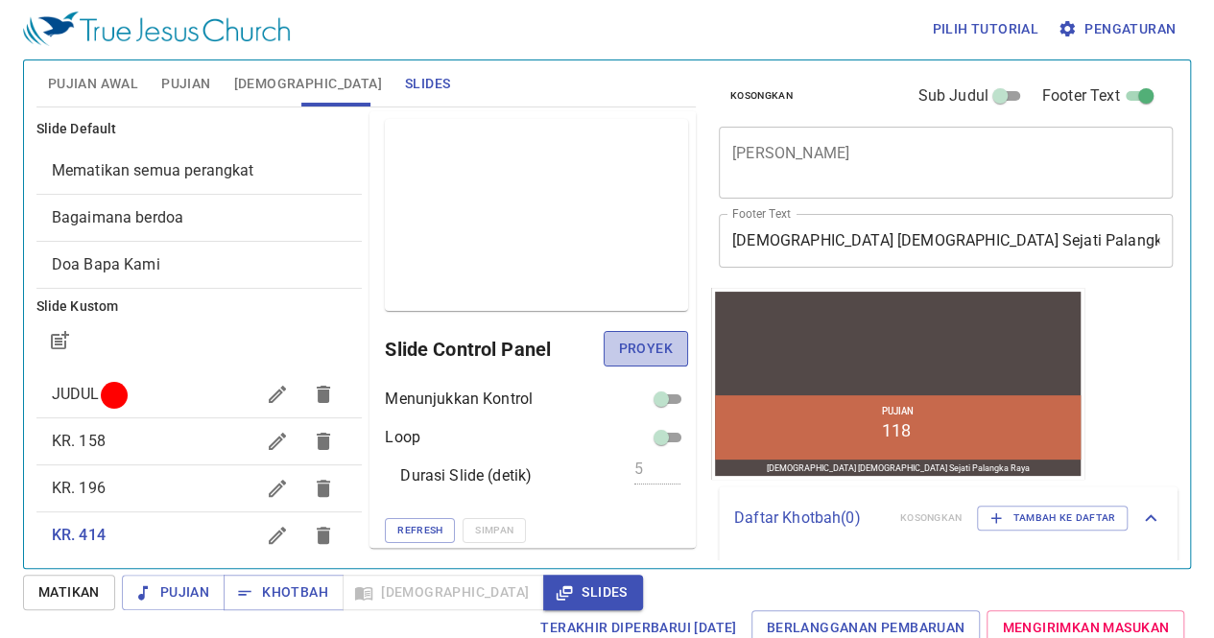
click at [631, 348] on span "Proyek" at bounding box center [646, 349] width 54 height 24
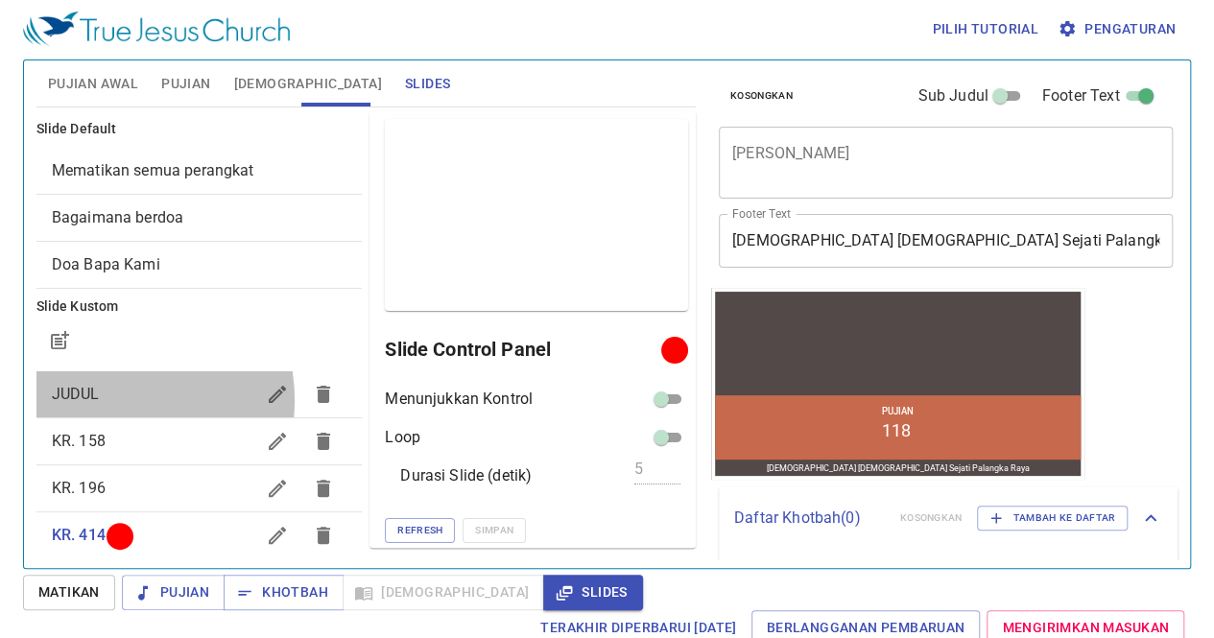
click at [102, 399] on span "JUDUL" at bounding box center [153, 394] width 203 height 23
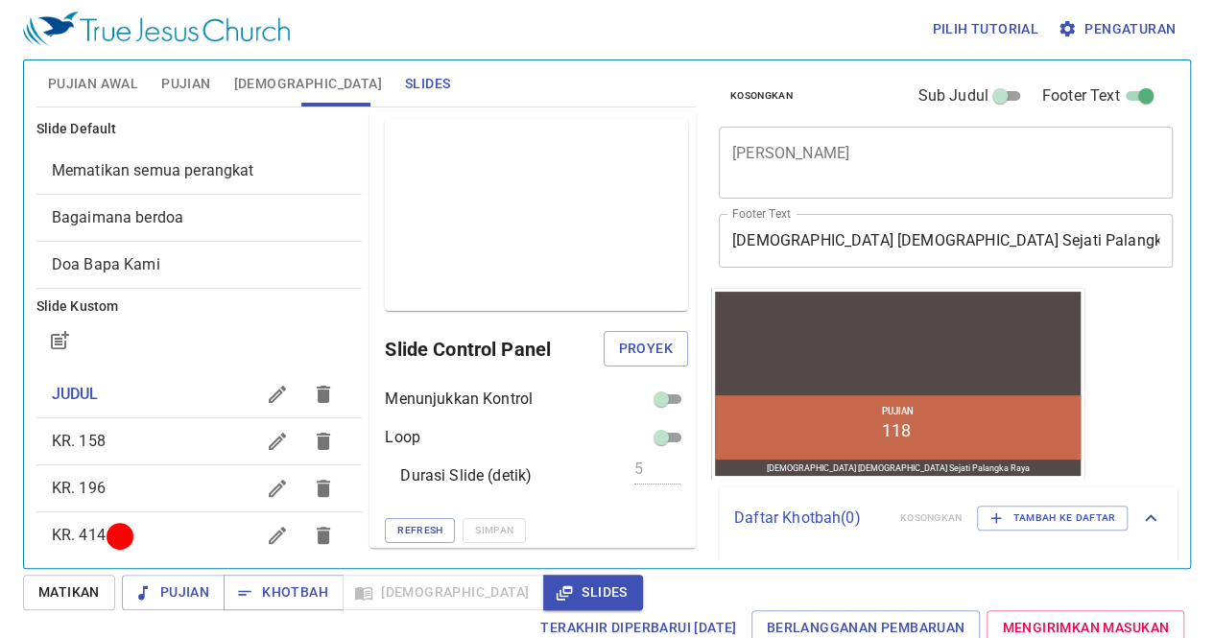
scroll to position [1, 0]
click at [647, 336] on span "Proyek" at bounding box center [646, 348] width 54 height 24
